Goal: Transaction & Acquisition: Purchase product/service

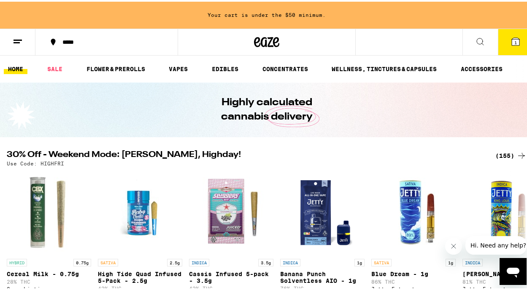
click at [22, 46] on button at bounding box center [17, 40] width 35 height 27
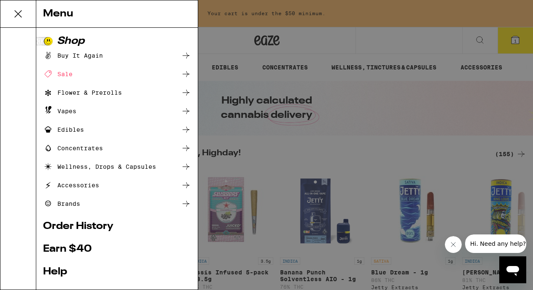
click at [78, 115] on div "Vapes" at bounding box center [117, 111] width 148 height 10
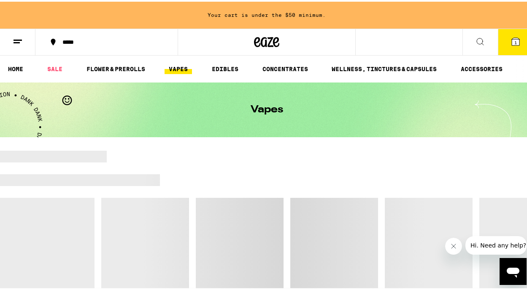
click at [509, 33] on button "1" at bounding box center [515, 40] width 35 height 26
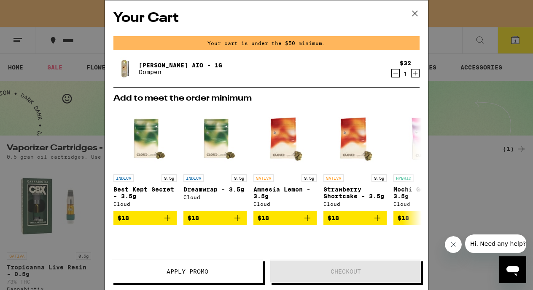
click at [418, 13] on icon at bounding box center [415, 13] width 13 height 13
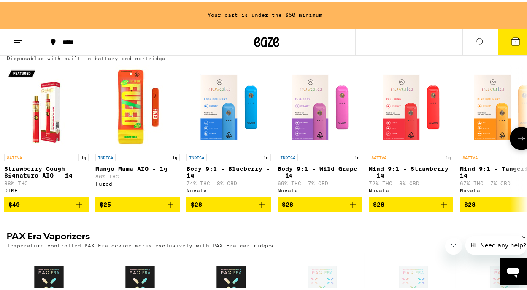
scroll to position [471, 0]
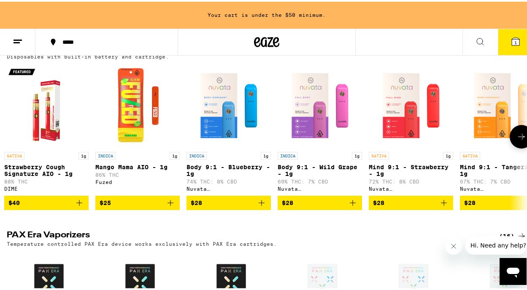
click at [518, 140] on icon at bounding box center [521, 135] width 10 height 10
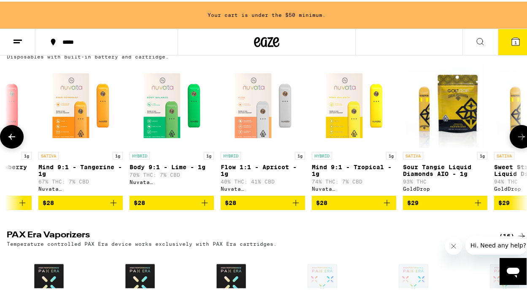
click at [518, 140] on icon at bounding box center [521, 135] width 10 height 10
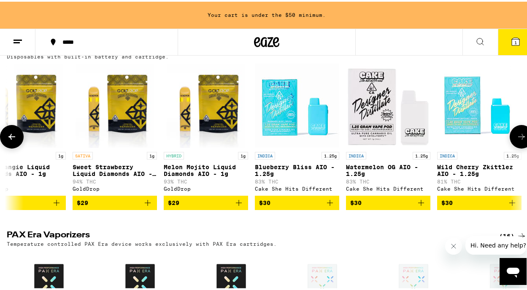
click at [518, 140] on icon at bounding box center [521, 135] width 10 height 10
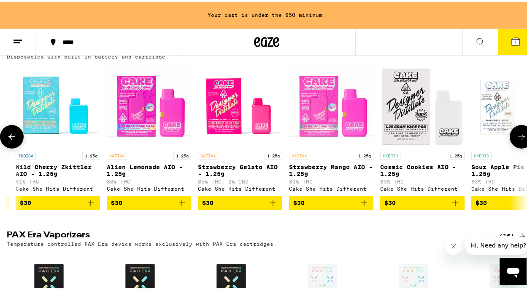
click at [518, 140] on icon at bounding box center [521, 135] width 10 height 10
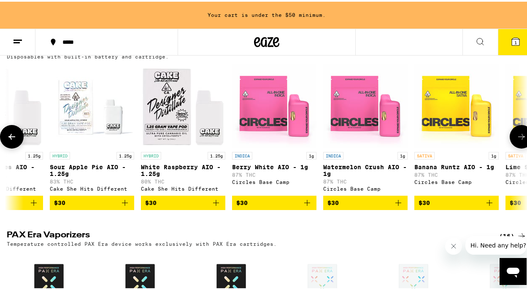
click at [518, 140] on icon at bounding box center [521, 135] width 10 height 10
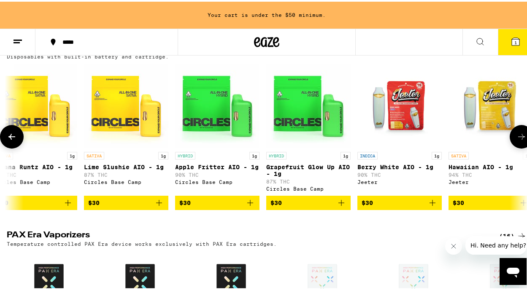
click at [518, 140] on icon at bounding box center [521, 135] width 10 height 10
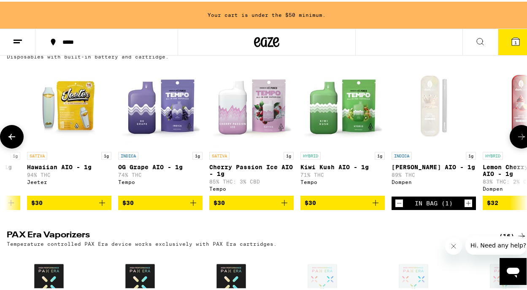
click at [518, 140] on icon at bounding box center [521, 135] width 10 height 10
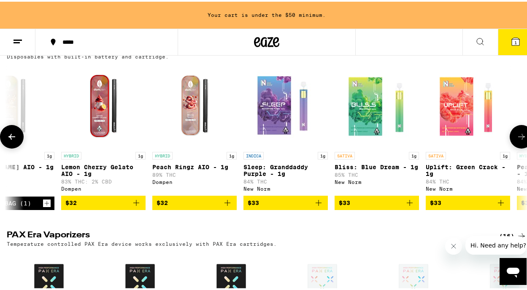
drag, startPoint x: 518, startPoint y: 147, endPoint x: 517, endPoint y: 143, distance: 4.2
click at [518, 143] on button at bounding box center [521, 136] width 24 height 24
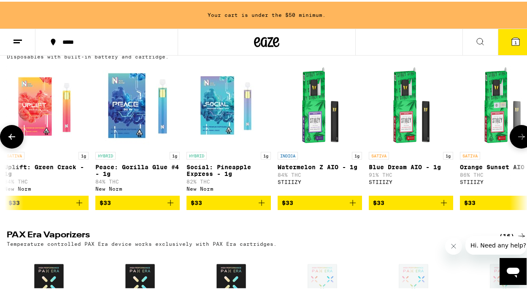
click at [506, 104] on img "Open page for Orange Sunset AIO - 1g from STIIIZY" at bounding box center [502, 104] width 84 height 84
click at [519, 140] on icon at bounding box center [521, 135] width 10 height 10
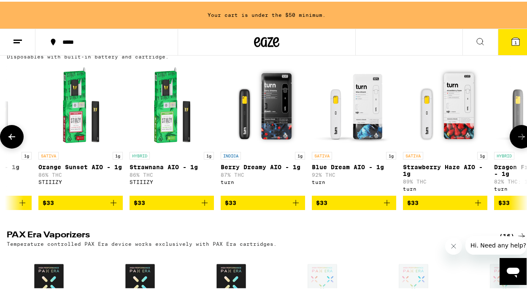
click at [519, 140] on icon at bounding box center [521, 135] width 10 height 10
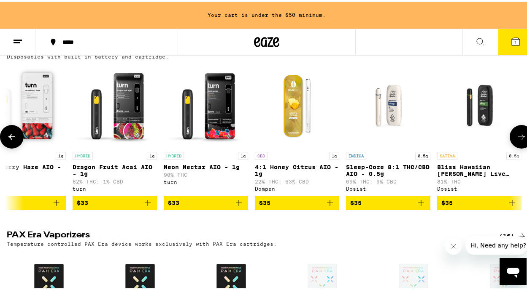
click at [519, 140] on icon at bounding box center [521, 135] width 10 height 10
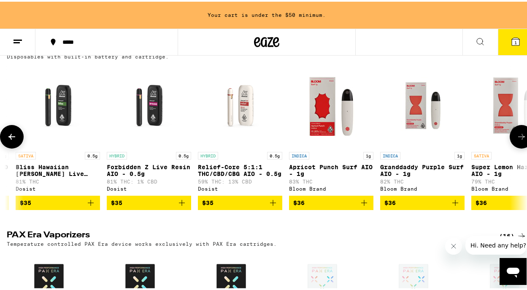
click at [519, 140] on icon at bounding box center [521, 135] width 10 height 10
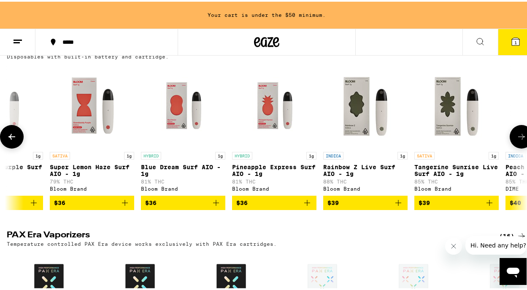
click at [519, 140] on icon at bounding box center [521, 135] width 10 height 10
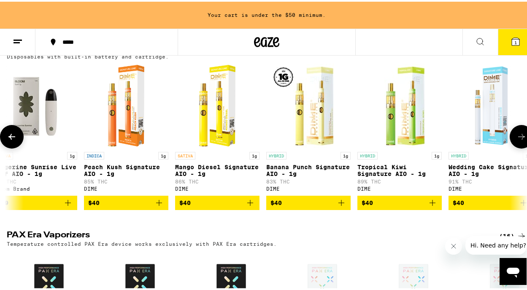
click at [519, 140] on icon at bounding box center [521, 135] width 10 height 10
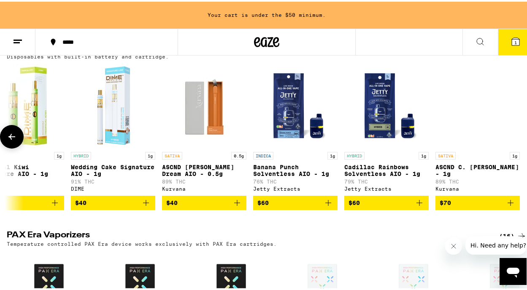
click at [519, 147] on div at bounding box center [521, 136] width 24 height 24
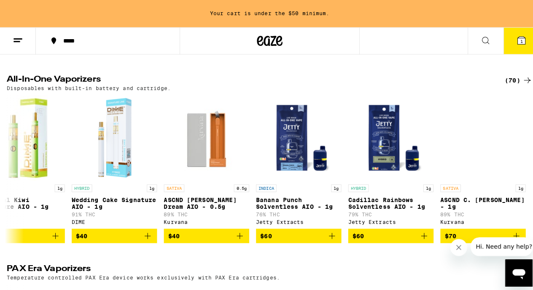
scroll to position [438, 0]
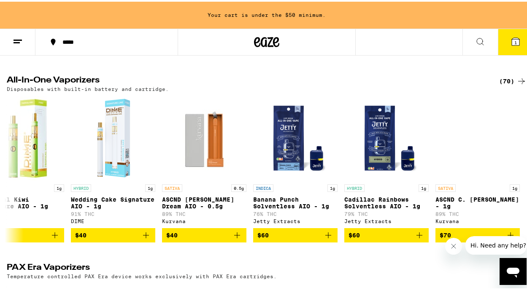
click at [511, 38] on icon at bounding box center [515, 40] width 8 height 8
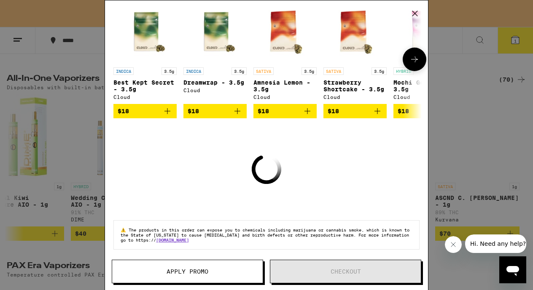
scroll to position [113, 0]
